Goal: Check status: Check status

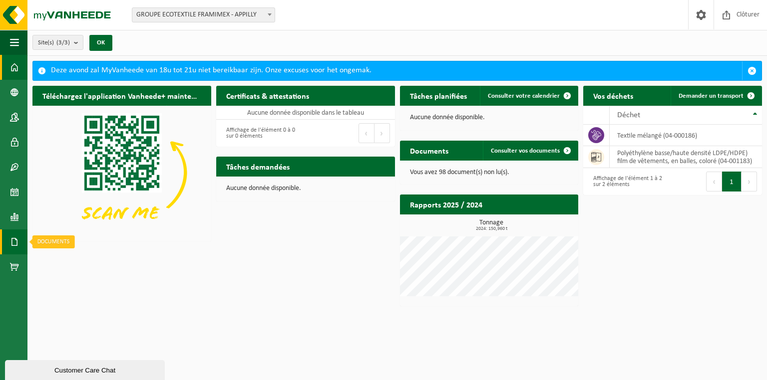
click at [14, 243] on span at bounding box center [14, 242] width 9 height 25
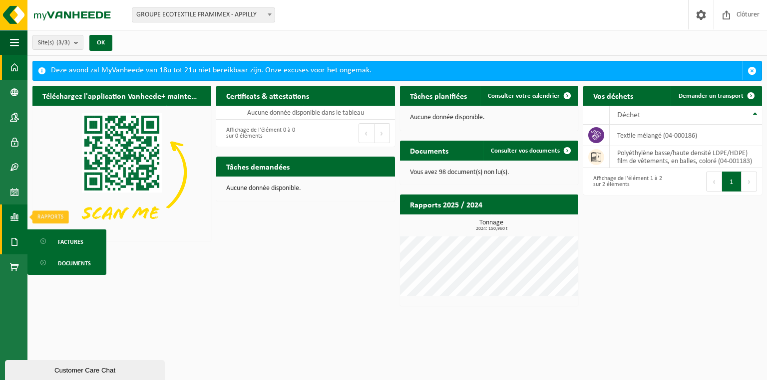
click at [14, 209] on span at bounding box center [14, 217] width 9 height 25
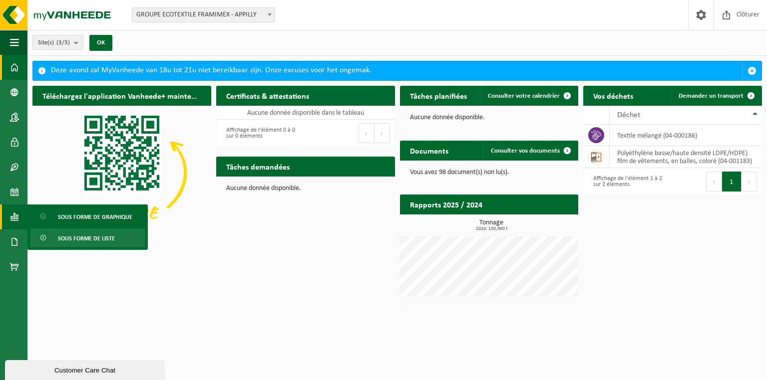
click at [118, 241] on link "Sous forme de liste" at bounding box center [87, 238] width 115 height 19
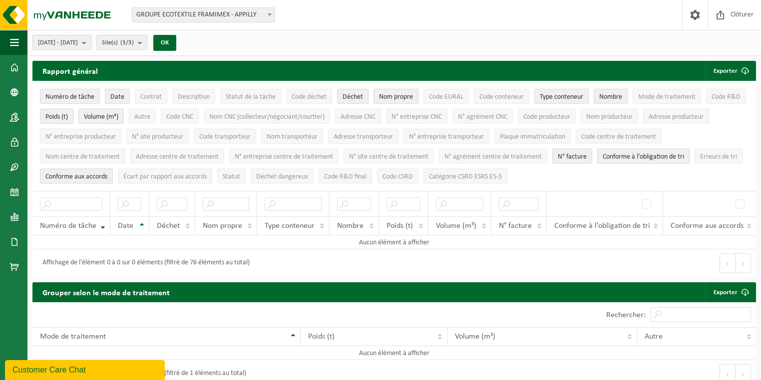
click at [91, 42] on button "[DATE] - [DATE]" at bounding box center [61, 42] width 59 height 15
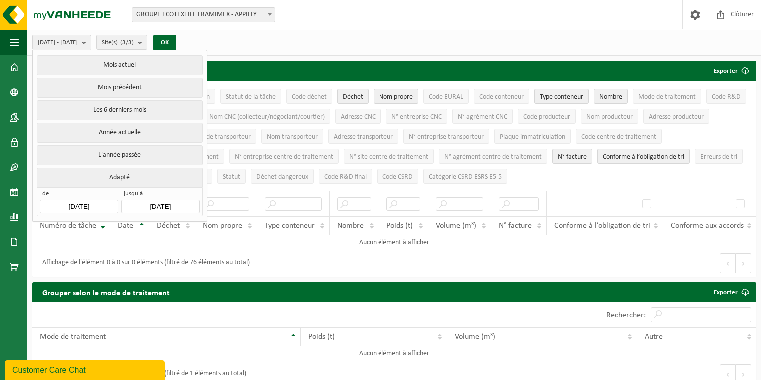
click at [114, 151] on button "L'année passée" at bounding box center [119, 155] width 165 height 20
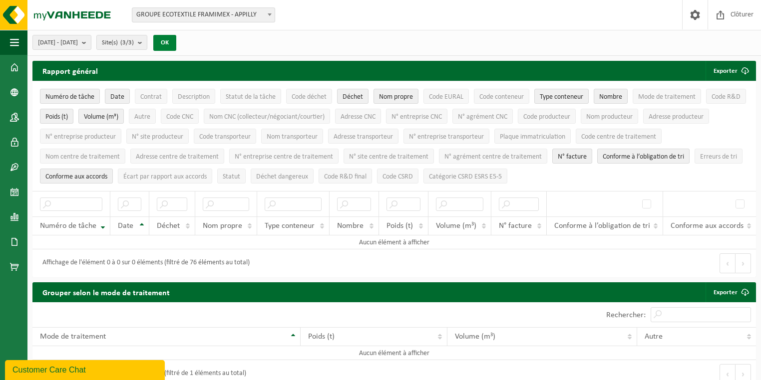
click at [176, 39] on button "OK" at bounding box center [164, 43] width 23 height 16
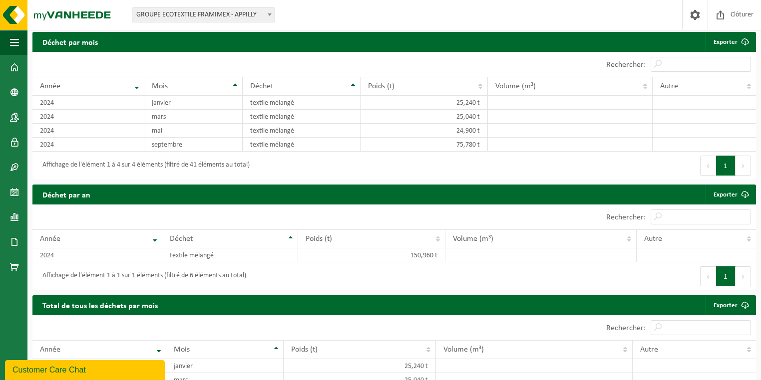
scroll to position [547, 0]
